Goal: Navigation & Orientation: Find specific page/section

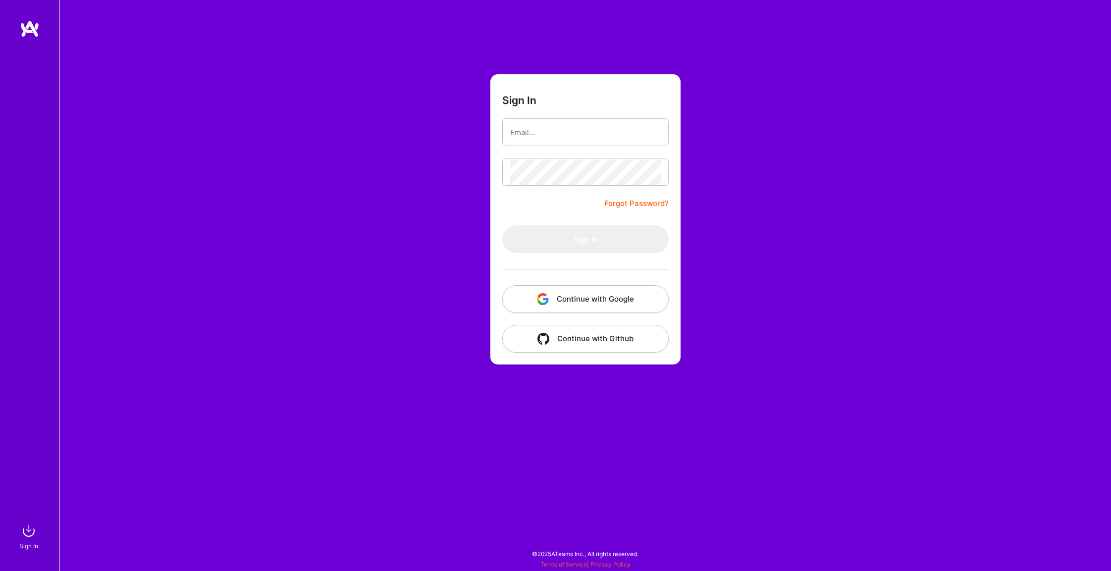
type input "[PERSON_NAME][EMAIL_ADDRESS][DOMAIN_NAME]"
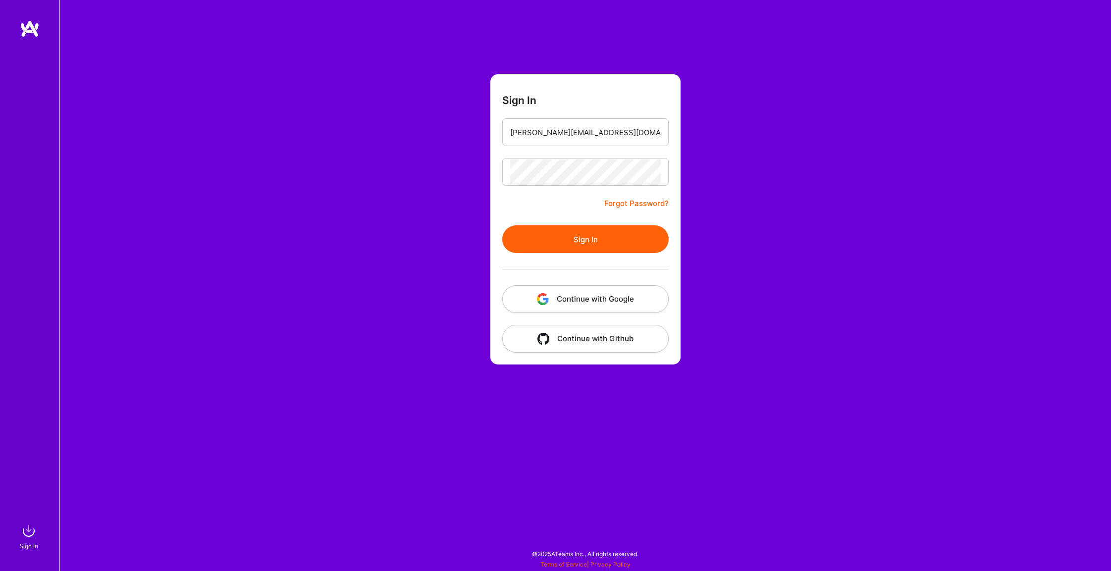
click at [592, 231] on button "Sign In" at bounding box center [585, 239] width 166 height 28
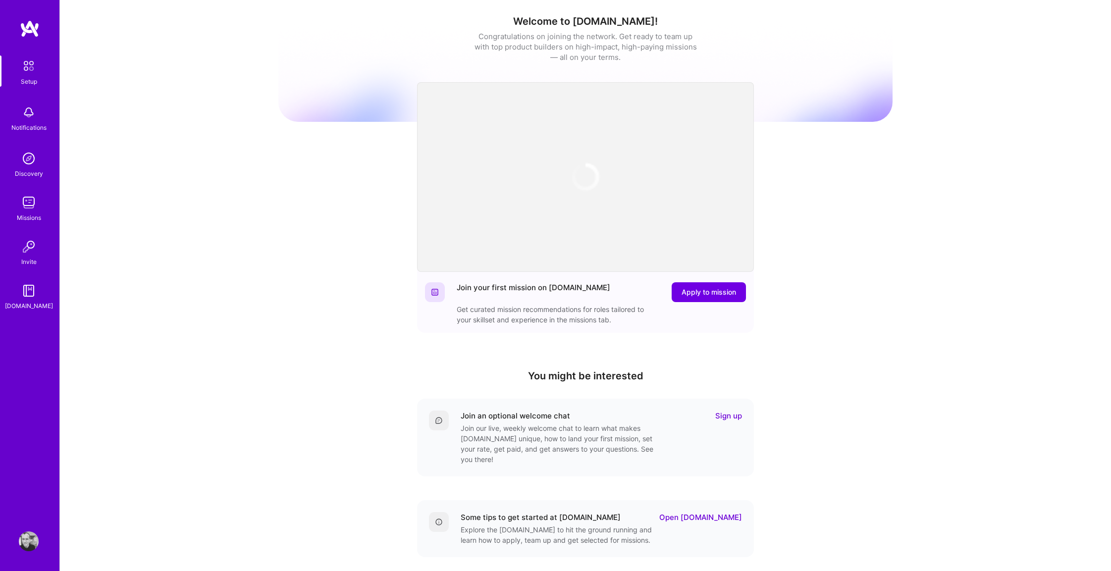
click at [18, 208] on link "Missions" at bounding box center [28, 208] width 61 height 30
